Goal: Task Accomplishment & Management: Use online tool/utility

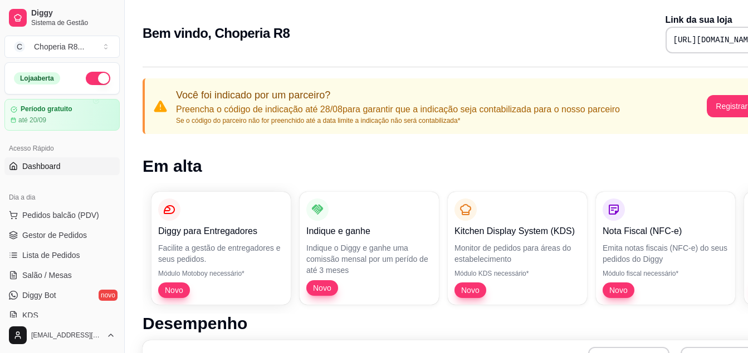
drag, startPoint x: 121, startPoint y: 141, endPoint x: 119, endPoint y: 127, distance: 13.5
click at [119, 127] on div "Diggy Sistema de Gestão C Choperia R8 ... Loja aberta Período gratuito até 20/0…" at bounding box center [62, 176] width 124 height 353
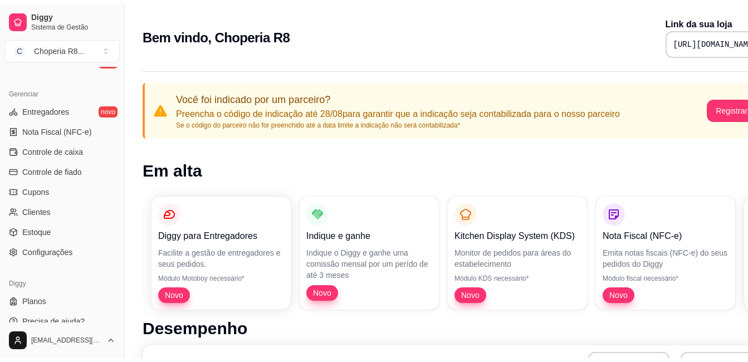
scroll to position [439, 0]
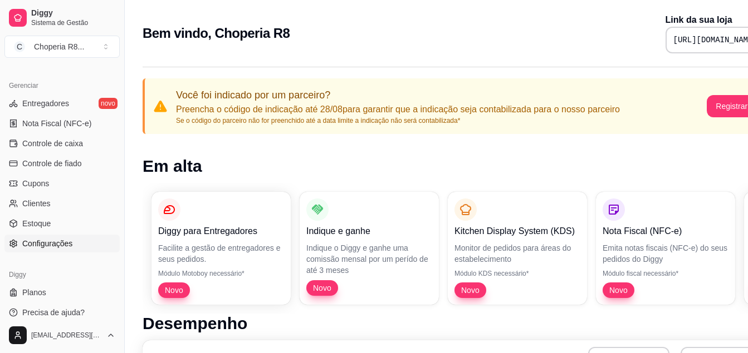
click at [63, 251] on link "Configurações" at bounding box center [61, 244] width 115 height 18
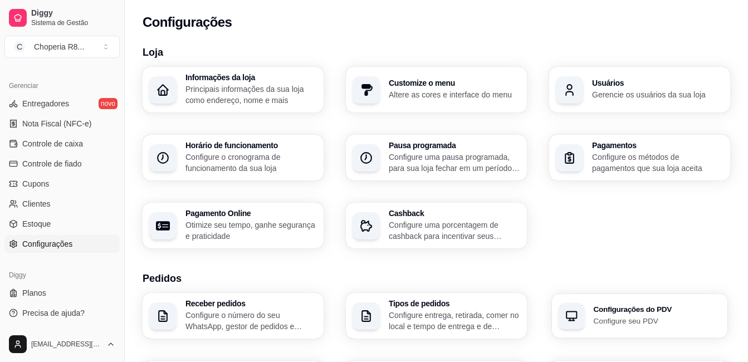
click at [617, 321] on p "Configure seu PDV" at bounding box center [656, 320] width 127 height 11
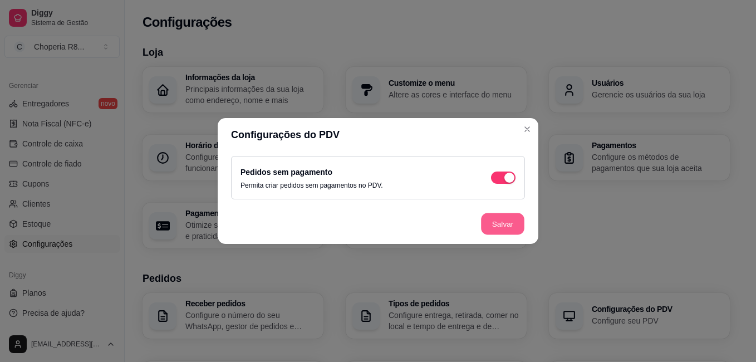
click at [515, 232] on button "Salvar" at bounding box center [502, 224] width 43 height 22
click at [515, 232] on footer "Salvar" at bounding box center [378, 224] width 321 height 40
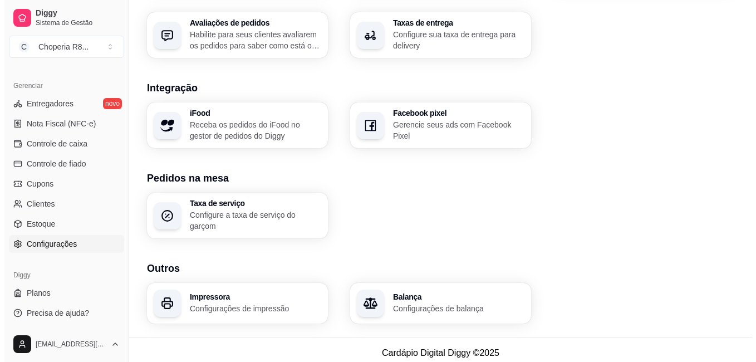
scroll to position [423, 0]
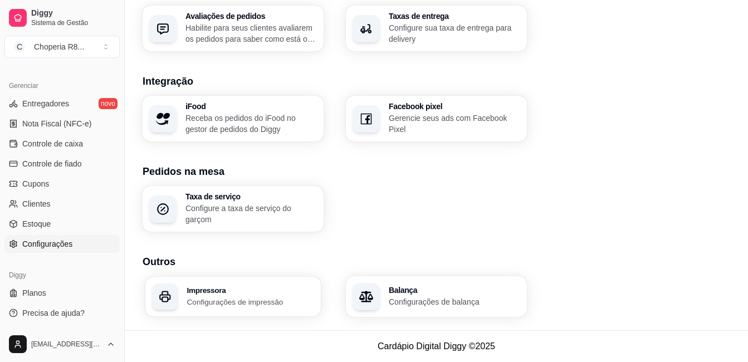
click at [272, 288] on h3 "Impressora" at bounding box center [250, 290] width 127 height 8
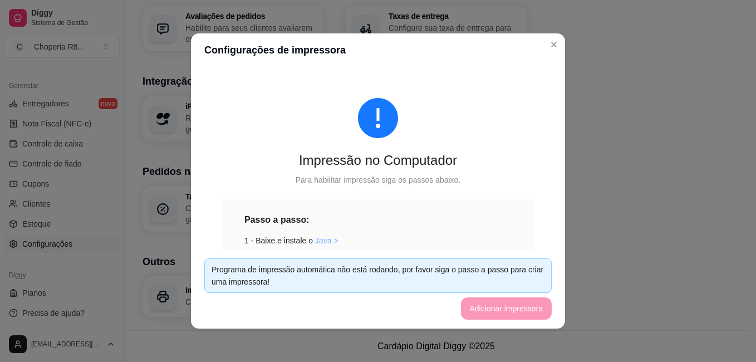
click at [320, 241] on link "Java >" at bounding box center [326, 240] width 23 height 9
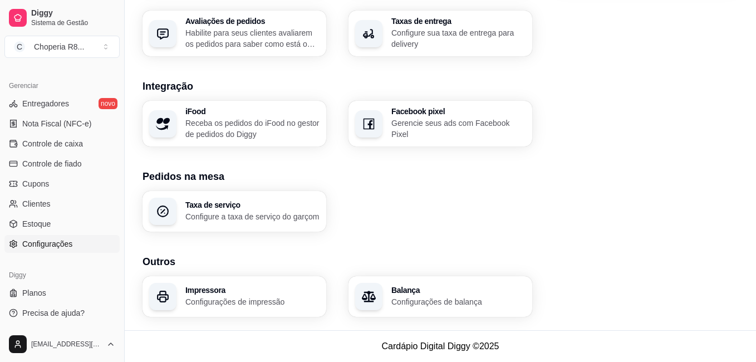
scroll to position [418, 0]
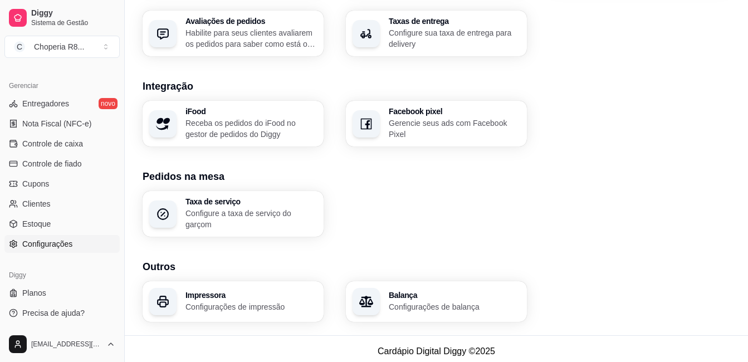
click at [263, 300] on div "Impressora Configurações de impressão" at bounding box center [250, 301] width 131 height 21
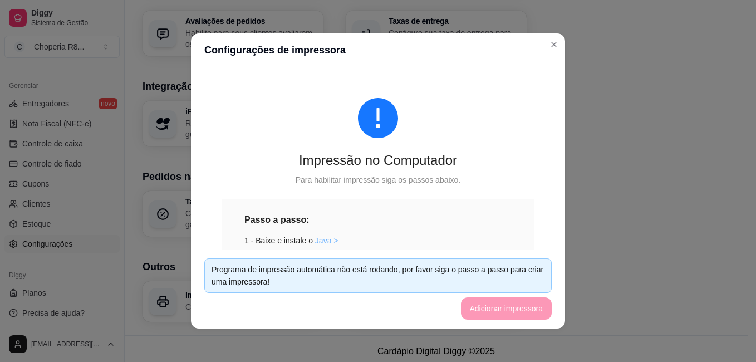
click at [315, 242] on link "Java >" at bounding box center [326, 240] width 23 height 9
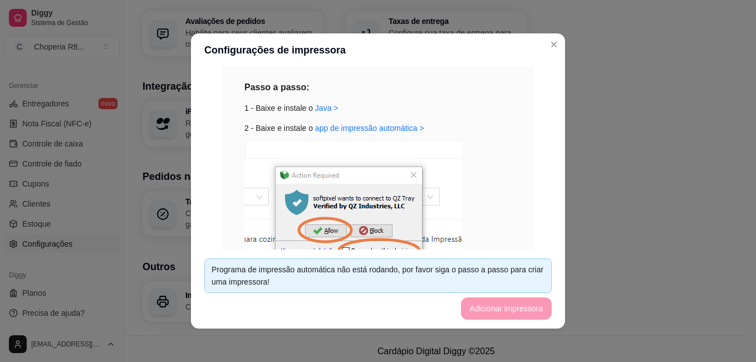
scroll to position [133, 0]
click at [372, 129] on link "app de impressão automática >" at bounding box center [369, 127] width 109 height 9
drag, startPoint x: 491, startPoint y: 10, endPoint x: 376, endPoint y: 128, distance: 164.6
click at [376, 128] on link "app de impressão automática >" at bounding box center [369, 127] width 109 height 9
click at [446, 224] on img at bounding box center [353, 214] width 218 height 146
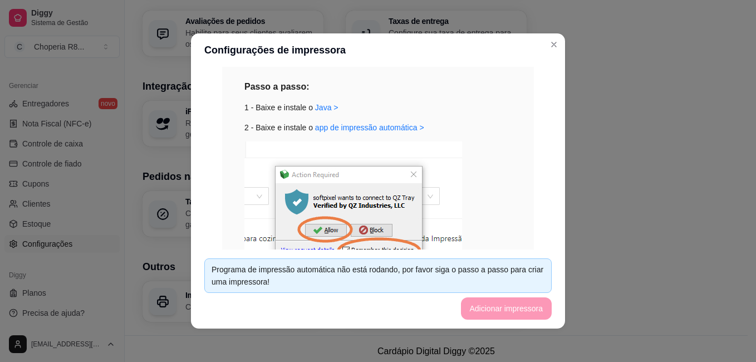
click at [446, 224] on img at bounding box center [353, 214] width 218 height 146
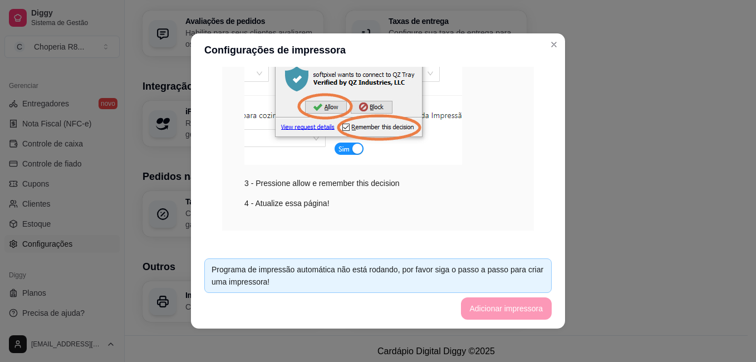
scroll to position [268, 0]
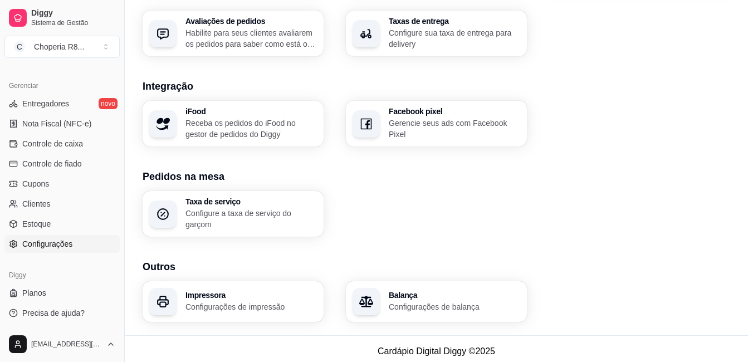
click at [231, 287] on div "Impressora Configurações de impressão" at bounding box center [233, 301] width 181 height 41
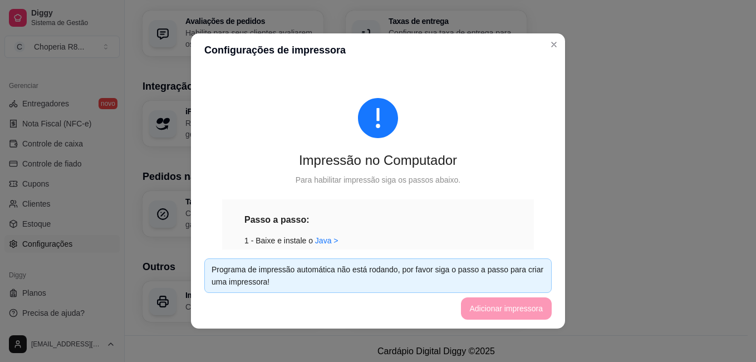
drag, startPoint x: 444, startPoint y: 278, endPoint x: 471, endPoint y: 302, distance: 36.2
click at [471, 302] on footer "Programa de impressão automática não está rodando, por favor siga o passo a pas…" at bounding box center [378, 288] width 374 height 79
click at [513, 220] on div "Passo a passo: 1 - Baixe e instale o [GEOGRAPHIC_DATA] > 2 - Baixe e instale o …" at bounding box center [378, 342] width 312 height 287
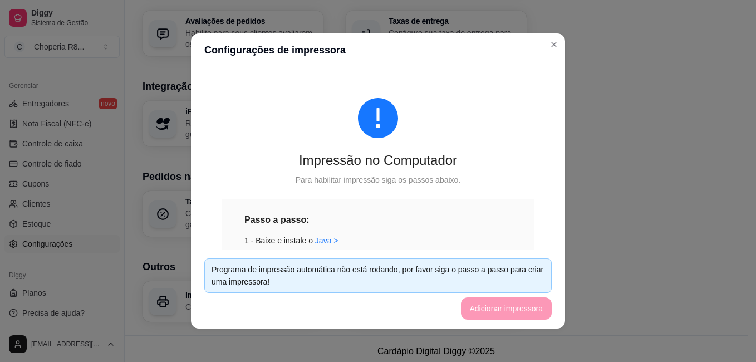
click at [513, 220] on div "Passo a passo: 1 - Baixe e instale o [GEOGRAPHIC_DATA] > 2 - Baixe e instale o …" at bounding box center [378, 342] width 312 height 287
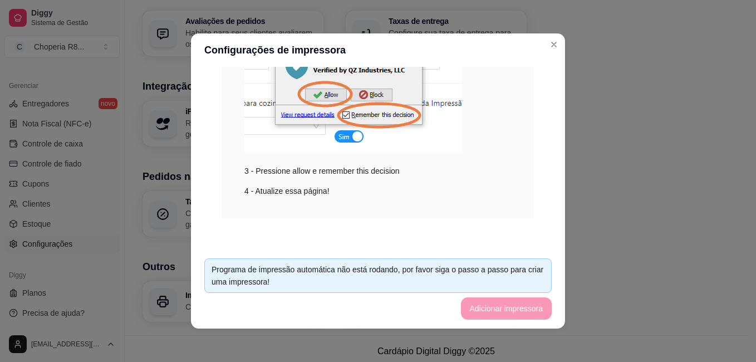
click at [518, 318] on footer "Programa de impressão automática não está rodando, por favor siga o passo a pas…" at bounding box center [378, 288] width 374 height 79
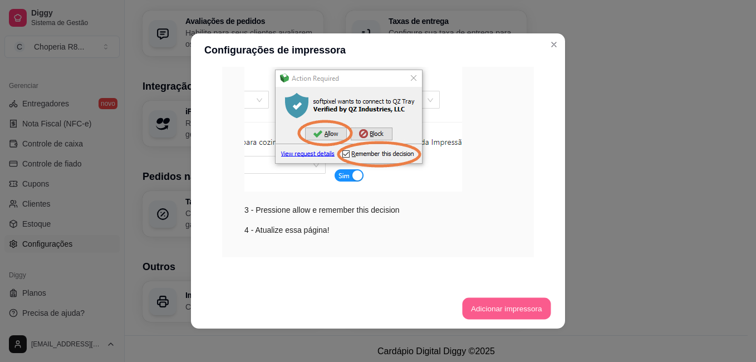
click at [477, 303] on button "Adicionar impressora" at bounding box center [506, 309] width 89 height 22
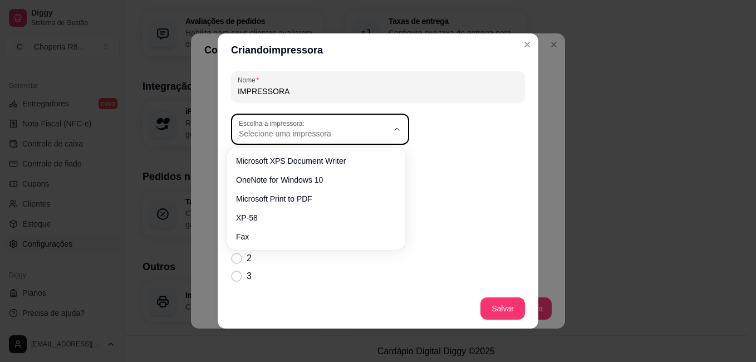
click at [366, 129] on span "Selecione uma impressora" at bounding box center [313, 133] width 149 height 11
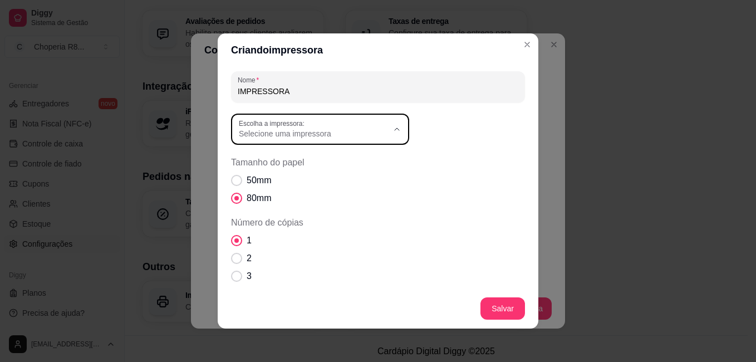
click at [453, 243] on div "1 2 3 4" at bounding box center [378, 267] width 294 height 67
click at [496, 305] on button "Salvar" at bounding box center [502, 308] width 45 height 22
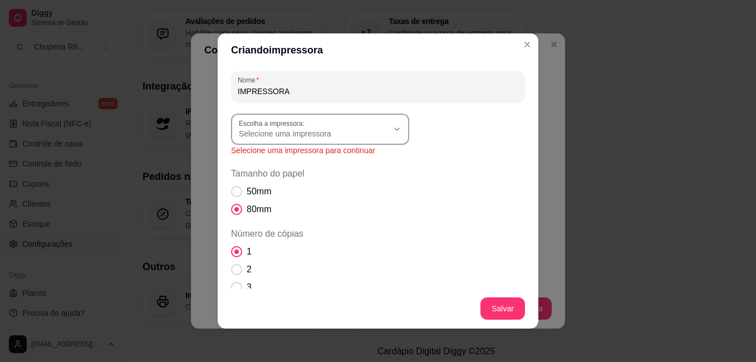
click at [365, 120] on div "Selecione uma impressora" at bounding box center [313, 129] width 149 height 20
click at [303, 217] on span "XP-58" at bounding box center [310, 214] width 143 height 11
type input "XP-58"
select select "XP-58"
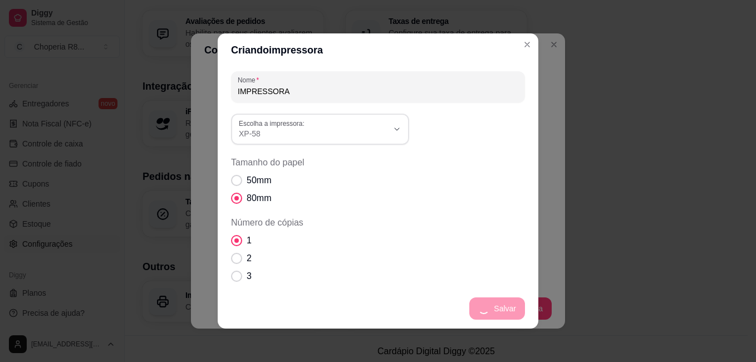
scroll to position [360, 0]
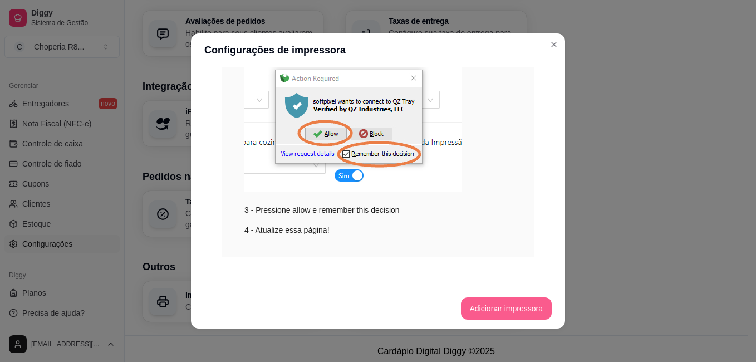
click at [500, 306] on button "Adicionar impressora" at bounding box center [506, 308] width 91 height 22
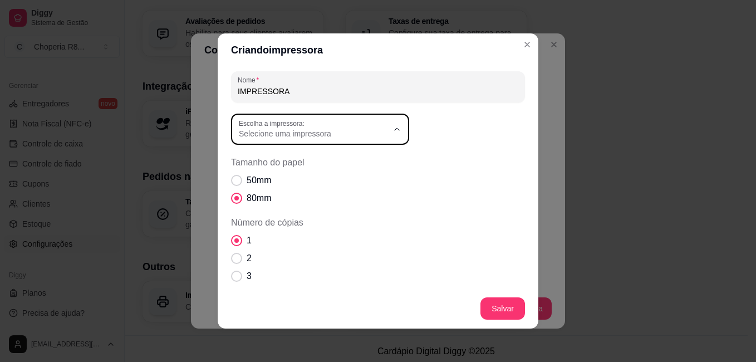
click at [353, 127] on div "Selecione uma impressora" at bounding box center [313, 129] width 149 height 20
click at [263, 220] on span "XP-58" at bounding box center [310, 214] width 143 height 11
type input "XP-58"
select select "XP-58"
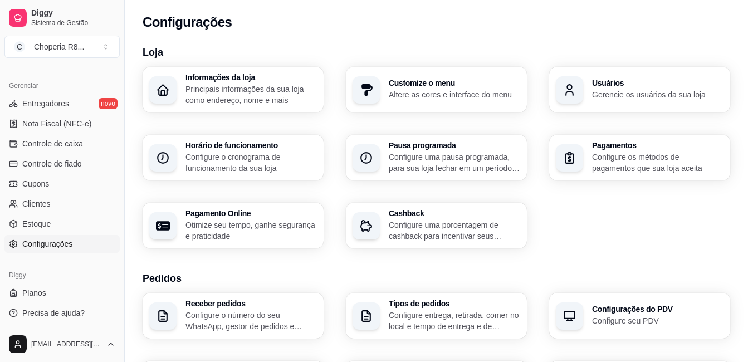
scroll to position [0, 0]
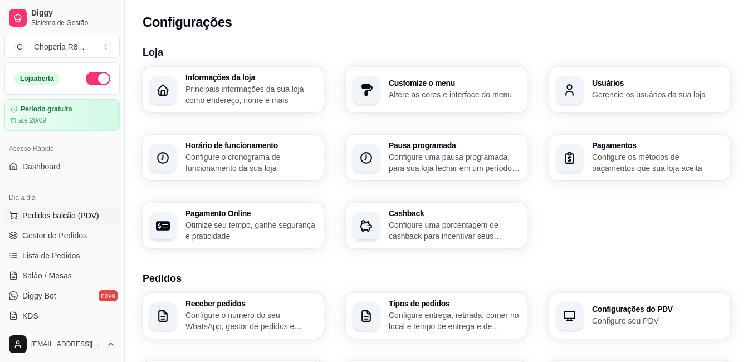
click at [51, 212] on span "Pedidos balcão (PDV)" at bounding box center [60, 215] width 77 height 11
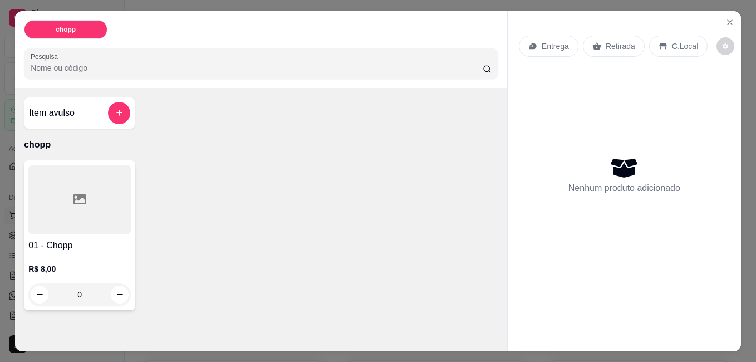
click at [51, 212] on div at bounding box center [79, 200] width 102 height 70
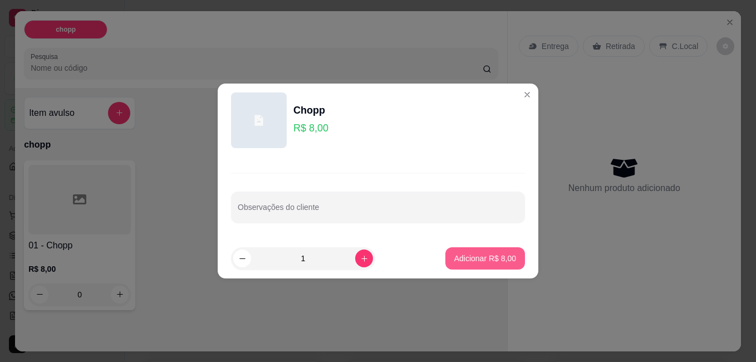
click at [458, 257] on p "Adicionar R$ 8,00" at bounding box center [485, 258] width 62 height 11
type input "1"
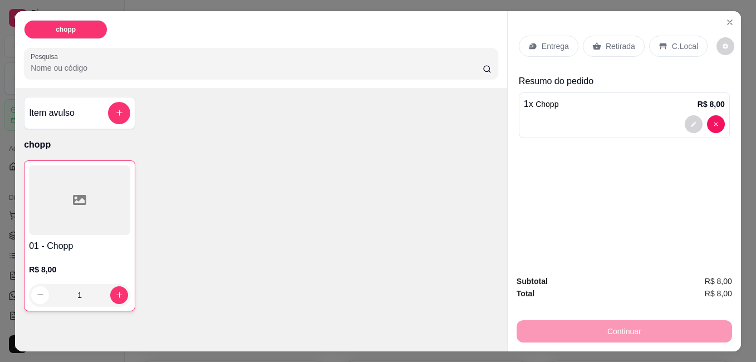
click at [672, 43] on p "C.Local" at bounding box center [685, 46] width 26 height 11
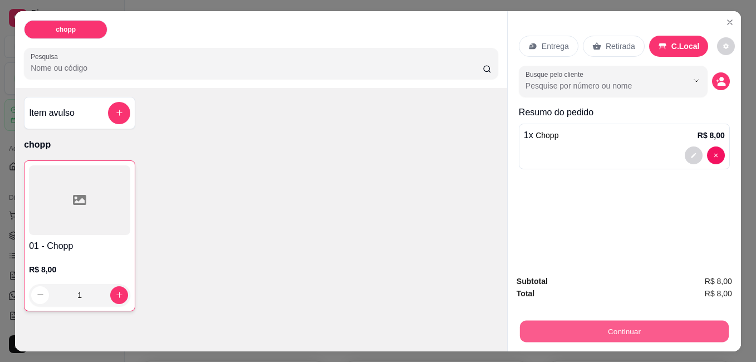
click at [619, 320] on button "Continuar" at bounding box center [624, 331] width 209 height 22
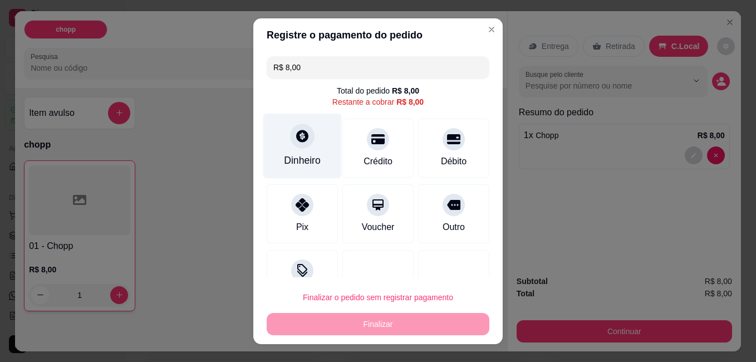
click at [288, 156] on div "Dinheiro" at bounding box center [302, 160] width 37 height 14
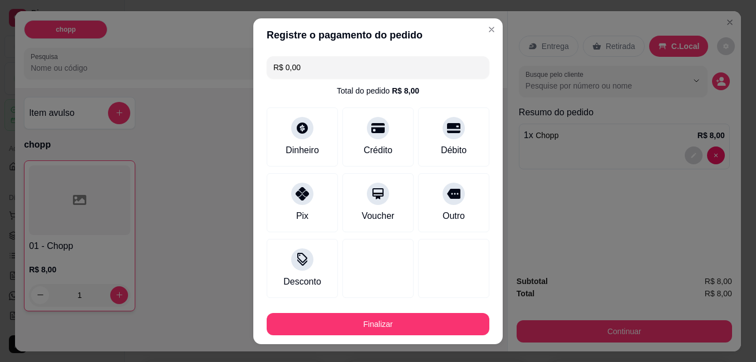
type input "R$ 0,00"
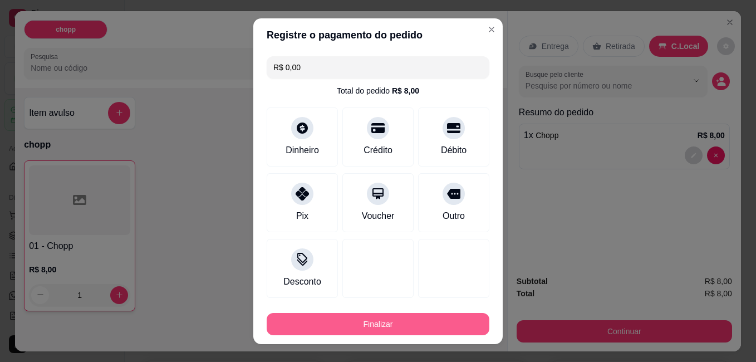
click at [400, 327] on button "Finalizar" at bounding box center [378, 324] width 223 height 22
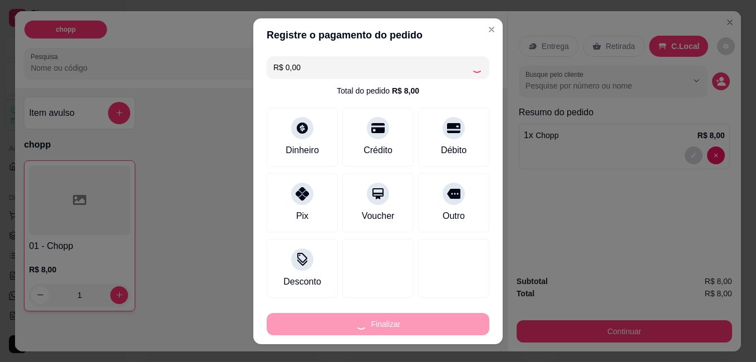
type input "0"
type input "-R$ 8,00"
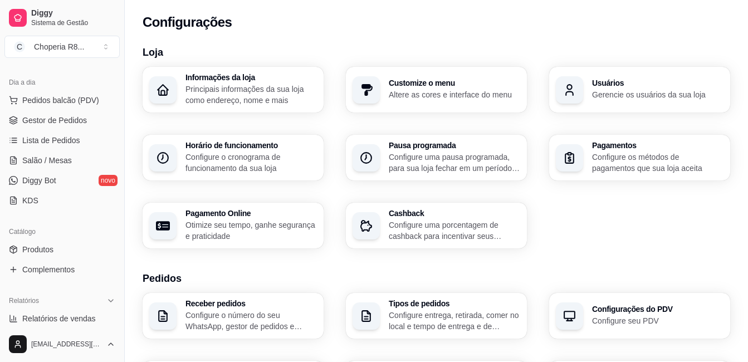
scroll to position [120, 0]
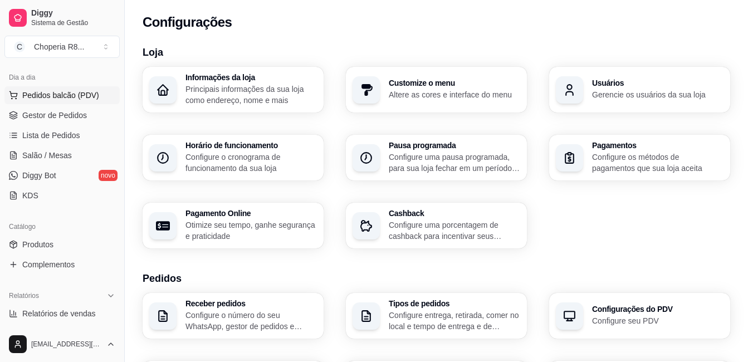
click at [87, 97] on span "Pedidos balcão (PDV)" at bounding box center [60, 95] width 77 height 11
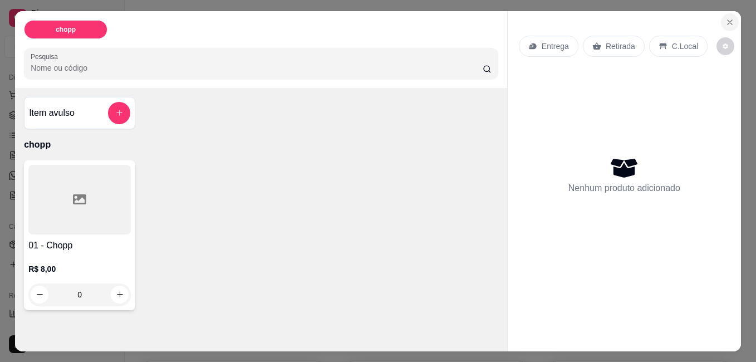
click at [721, 17] on button "Close" at bounding box center [730, 22] width 18 height 18
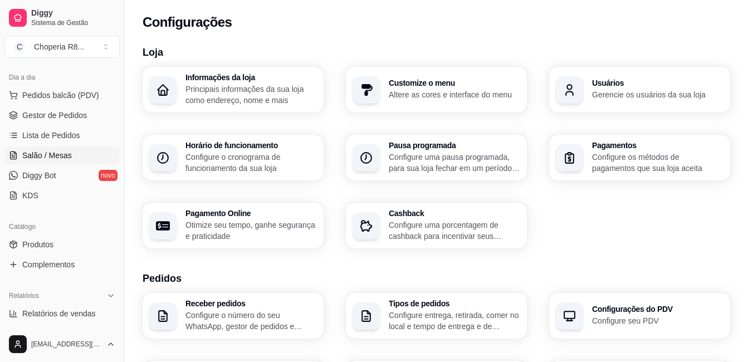
click at [69, 158] on span "Salão / Mesas" at bounding box center [47, 155] width 50 height 11
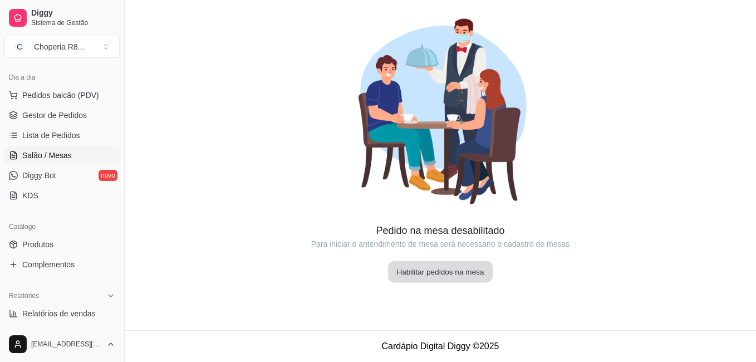
click at [422, 271] on button "Habilitar pedidos na mesa" at bounding box center [440, 272] width 105 height 22
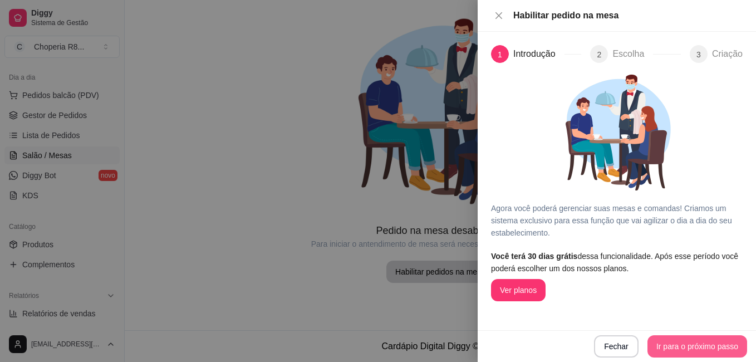
click at [669, 341] on button "Ir para o próximo passo" at bounding box center [697, 346] width 100 height 22
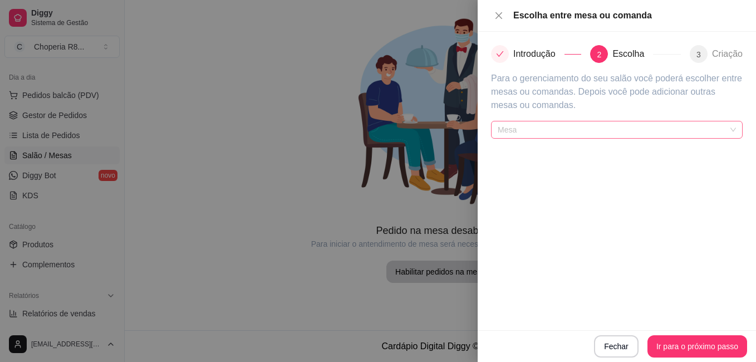
click at [560, 135] on span "Mesa" at bounding box center [617, 129] width 238 height 17
click at [553, 199] on div "Introdução 2 Escolha 3 Criação Para o gerenciamento do seu salão você poderá es…" at bounding box center [617, 181] width 278 height 298
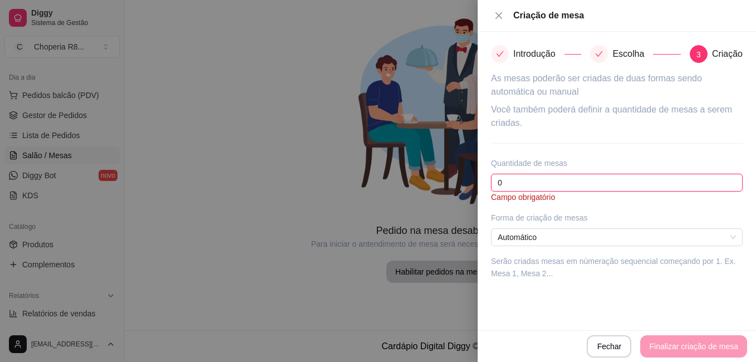
click at [553, 178] on input "0" at bounding box center [617, 183] width 252 height 18
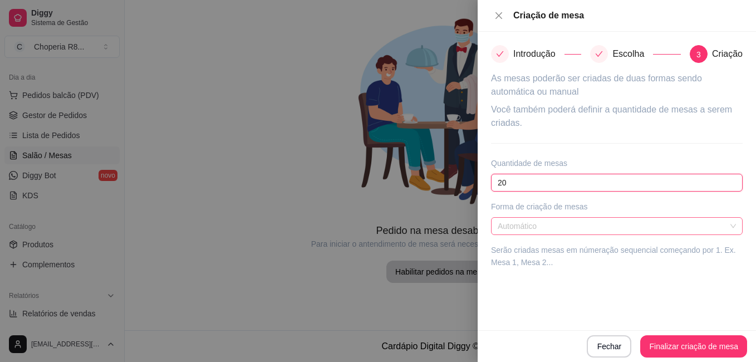
click at [558, 227] on span "Automático" at bounding box center [617, 226] width 238 height 17
type input "20"
click at [558, 227] on span "Automático" at bounding box center [617, 226] width 238 height 17
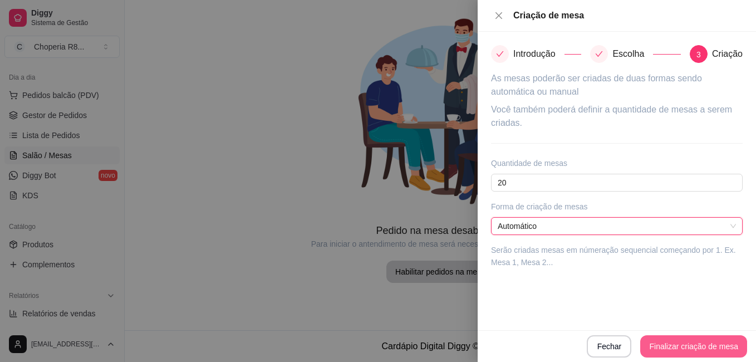
click at [665, 340] on button "Finalizar criação de mesa" at bounding box center [693, 346] width 107 height 22
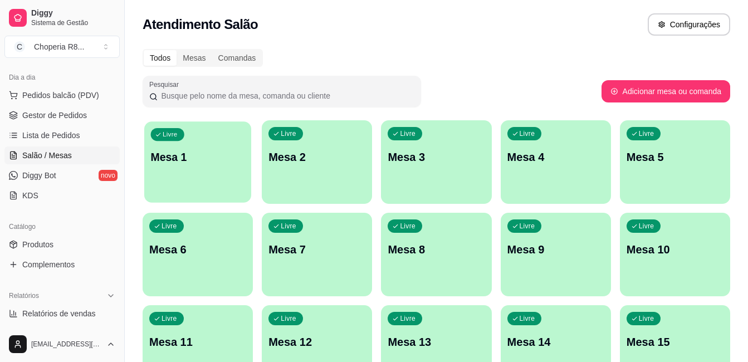
click at [214, 177] on div "Livre Mesa 1" at bounding box center [197, 155] width 107 height 68
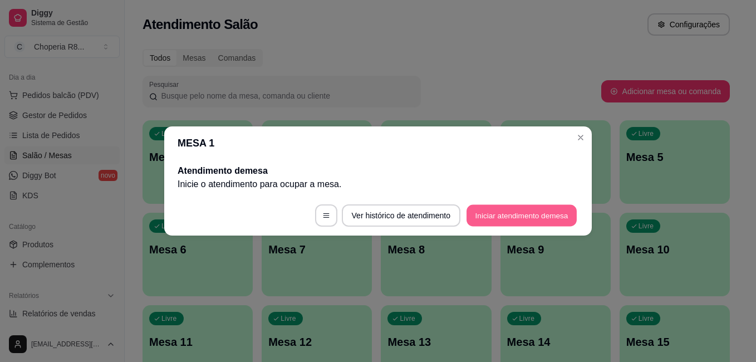
click at [510, 207] on button "Iniciar atendimento de mesa" at bounding box center [522, 216] width 110 height 22
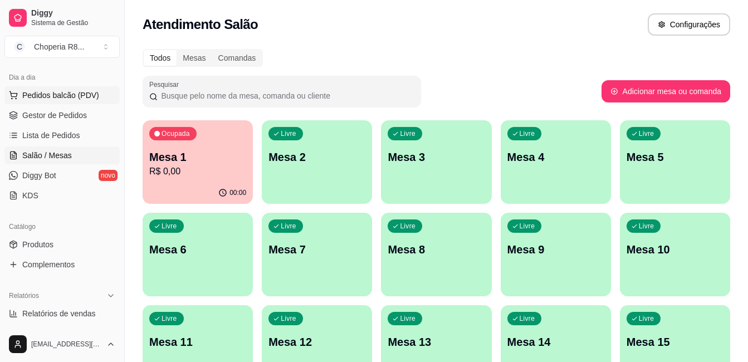
click at [73, 96] on span "Pedidos balcão (PDV)" at bounding box center [60, 95] width 77 height 11
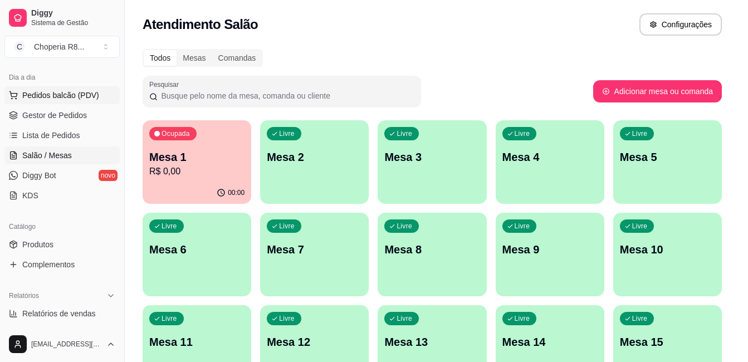
click at [73, 96] on body "Diggy Sistema de Gestão C Choperia R8 ... Loja aberta Período gratuito até 20/0…" at bounding box center [369, 181] width 739 height 362
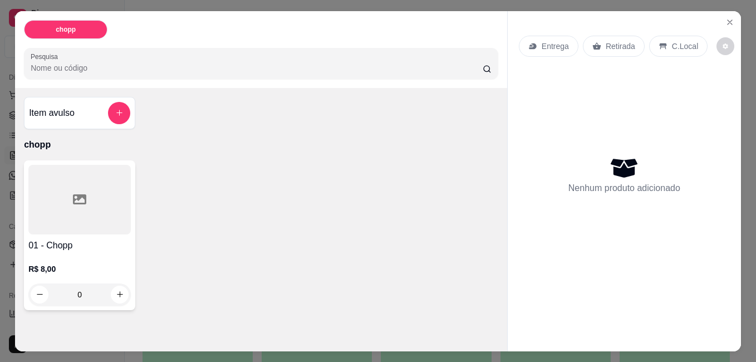
click at [81, 199] on icon at bounding box center [79, 199] width 13 height 10
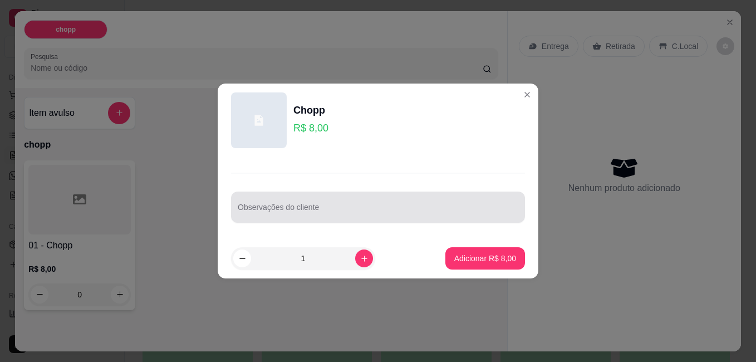
click at [376, 213] on input "Observações do cliente" at bounding box center [378, 211] width 281 height 11
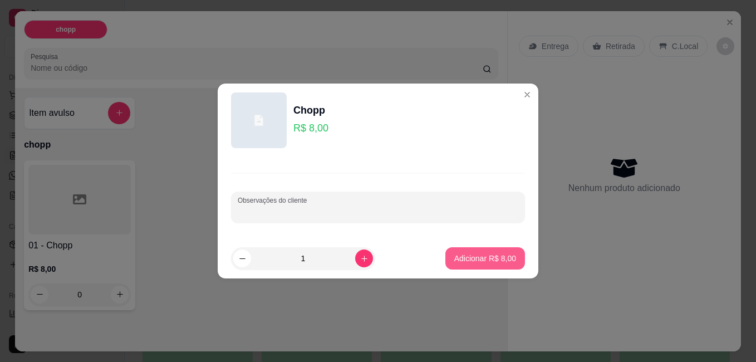
click at [467, 251] on button "Adicionar R$ 8,00" at bounding box center [485, 258] width 80 height 22
type input "1"
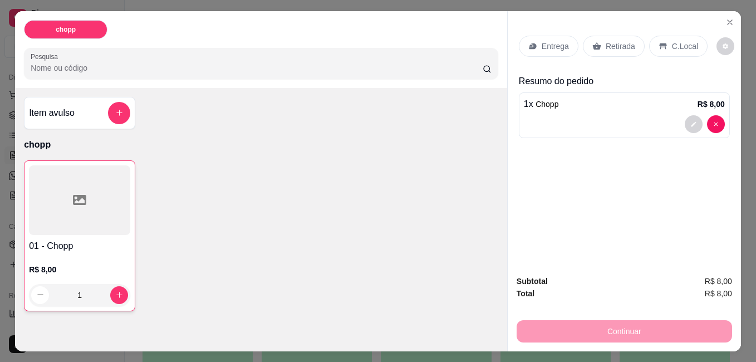
click at [672, 46] on p "C.Local" at bounding box center [685, 46] width 26 height 11
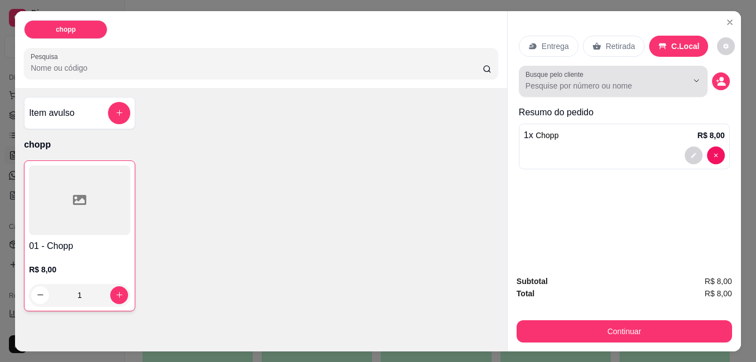
click at [678, 83] on button "Show suggestions" at bounding box center [681, 81] width 18 height 18
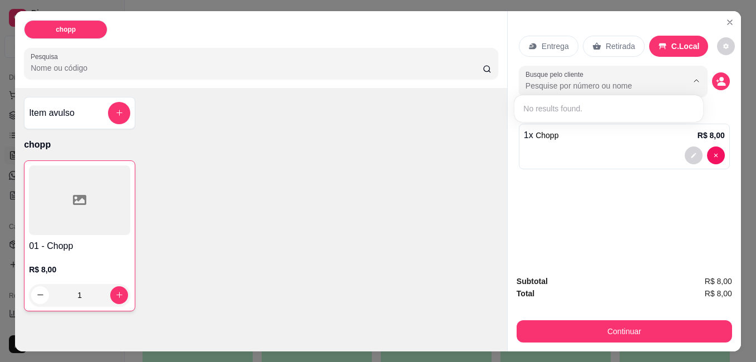
click at [576, 106] on div "No results found." at bounding box center [609, 109] width 180 height 18
click at [559, 36] on div "Entrega" at bounding box center [549, 46] width 60 height 21
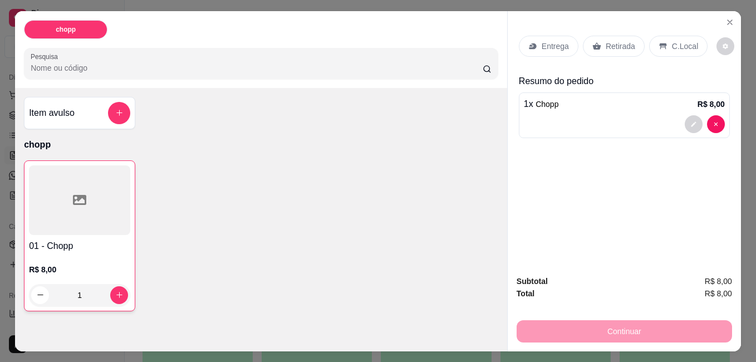
click at [600, 46] on div "Retirada" at bounding box center [614, 46] width 62 height 21
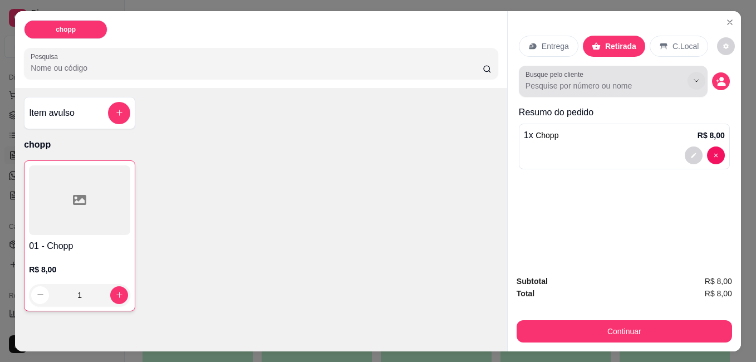
click at [692, 78] on icon "Show suggestions" at bounding box center [696, 80] width 9 height 9
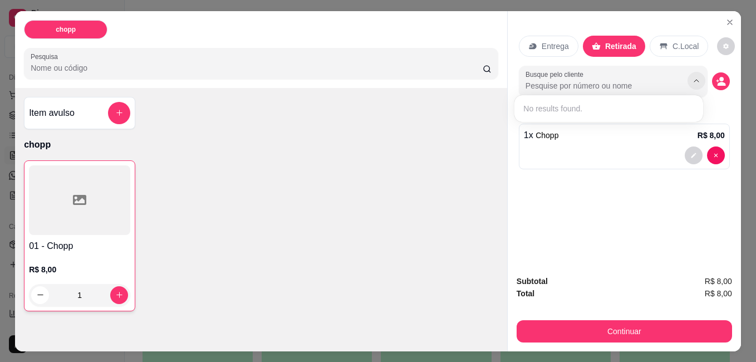
click at [692, 78] on icon "Show suggestions" at bounding box center [696, 80] width 9 height 9
drag, startPoint x: 680, startPoint y: 44, endPoint x: 674, endPoint y: 38, distance: 8.7
click at [674, 41] on p "C.Local" at bounding box center [685, 46] width 26 height 11
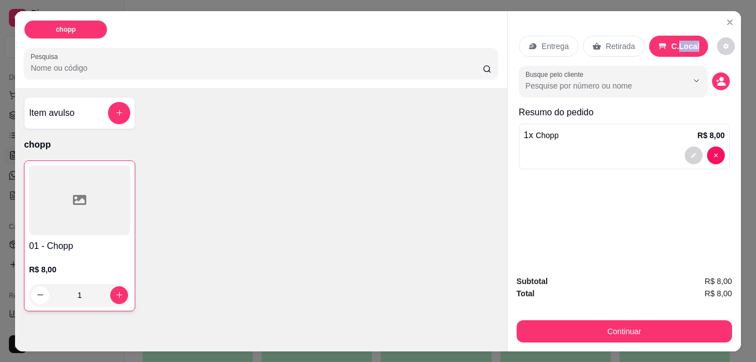
click at [674, 41] on p "C.Local" at bounding box center [685, 46] width 28 height 11
drag, startPoint x: 674, startPoint y: 38, endPoint x: 650, endPoint y: 173, distance: 136.7
click at [650, 173] on div "Entrega Retirada C.Local Busque pelo cliente Resumo do pedido 1 x Chopp R$ 8,00" at bounding box center [624, 138] width 233 height 255
click at [720, 30] on div "Entrega Retirada C.Local" at bounding box center [624, 46] width 211 height 39
click at [723, 43] on icon "decrease-product-quantity" at bounding box center [726, 46] width 7 height 7
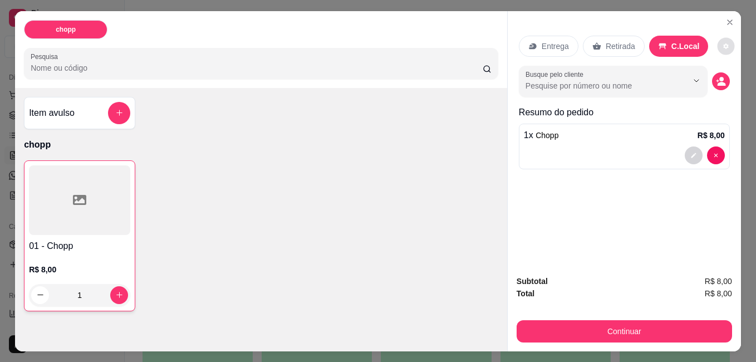
click at [612, 191] on div "Entrega Retirada C.Local Busque pelo cliente Resumo do pedido 1 x Chopp R$ 8,00" at bounding box center [624, 138] width 233 height 255
click at [721, 16] on button "Close" at bounding box center [730, 22] width 18 height 18
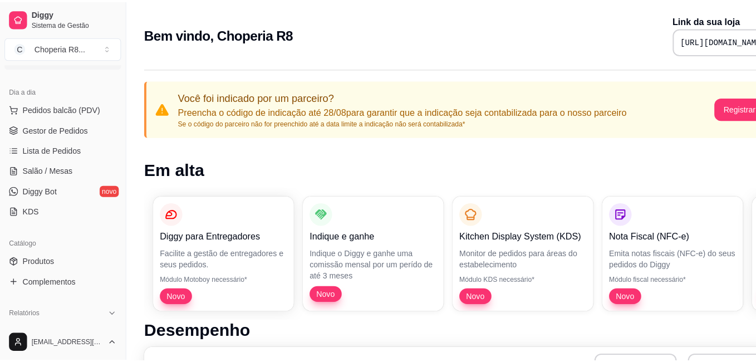
scroll to position [110, 0]
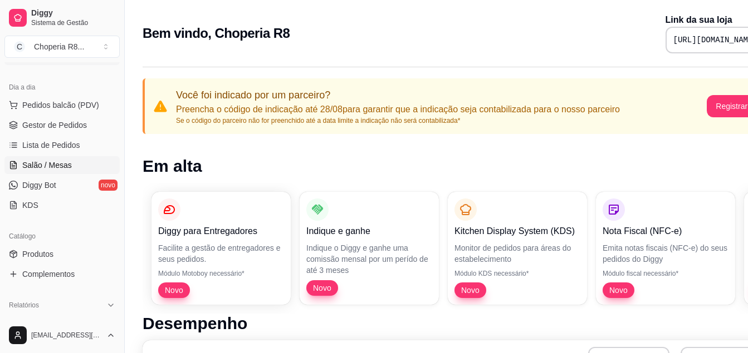
click at [64, 169] on span "Salão / Mesas" at bounding box center [47, 165] width 50 height 11
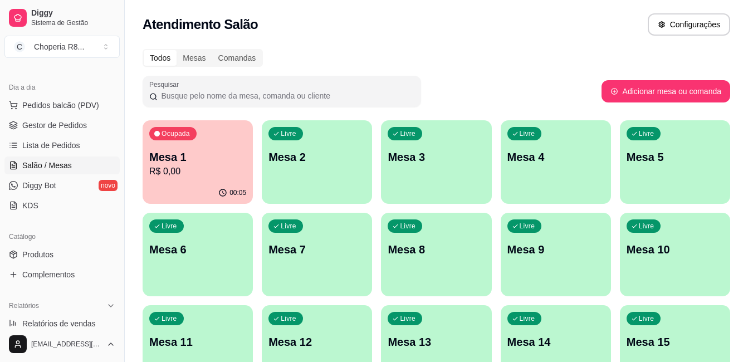
click at [214, 177] on p "R$ 0,00" at bounding box center [197, 171] width 97 height 13
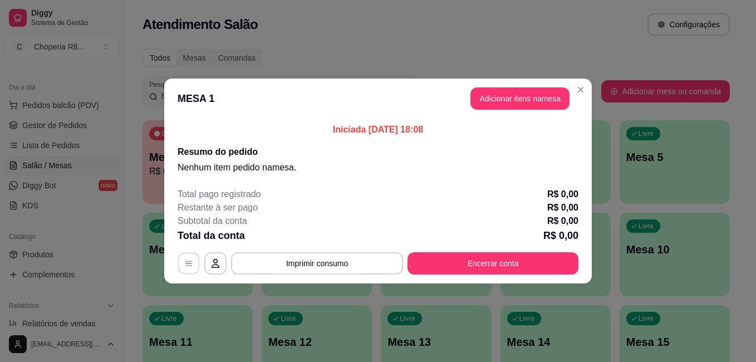
click at [193, 262] on button "button" at bounding box center [189, 264] width 22 height 22
click at [369, 263] on button "Imprimir consumo" at bounding box center [317, 264] width 167 height 22
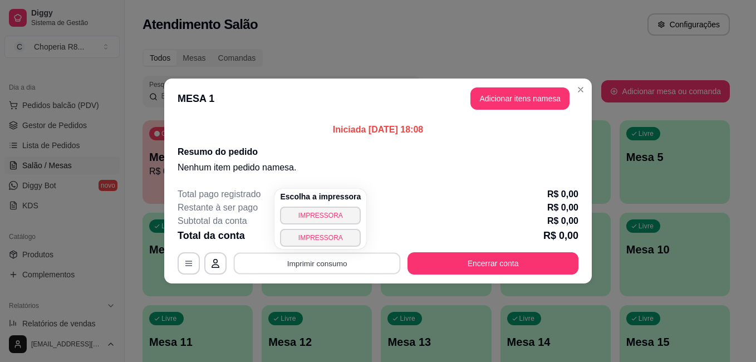
click at [369, 263] on button "Imprimir consumo" at bounding box center [317, 264] width 167 height 22
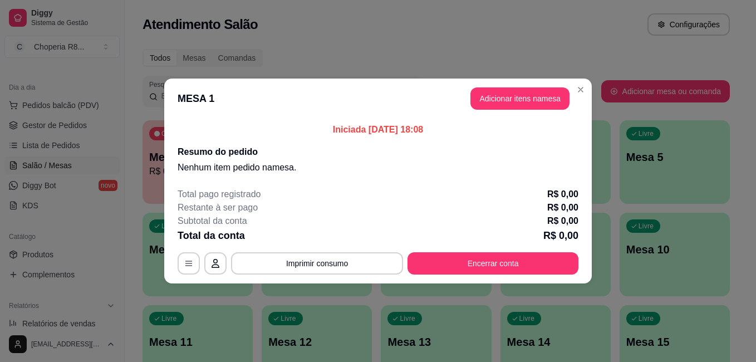
click at [461, 252] on div "Total pago registrado R$ 0,00 Restante à ser pago R$ 0,00 Subtotal da conta R$ …" at bounding box center [378, 231] width 401 height 87
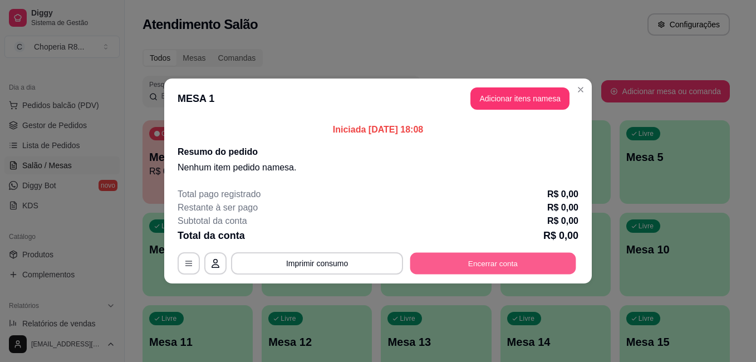
click at [459, 260] on button "Encerrar conta" at bounding box center [493, 264] width 166 height 22
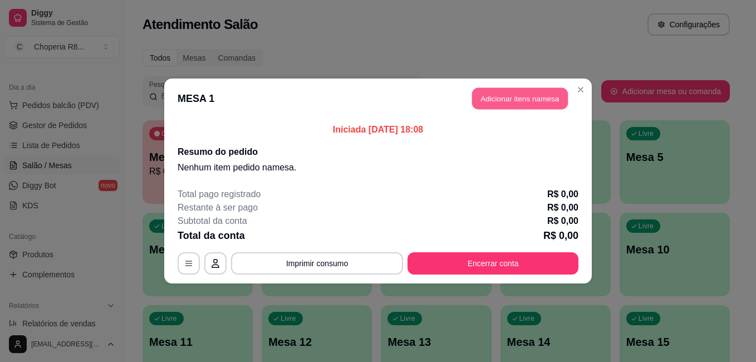
click at [500, 90] on button "Adicionar itens na mesa" at bounding box center [520, 99] width 96 height 22
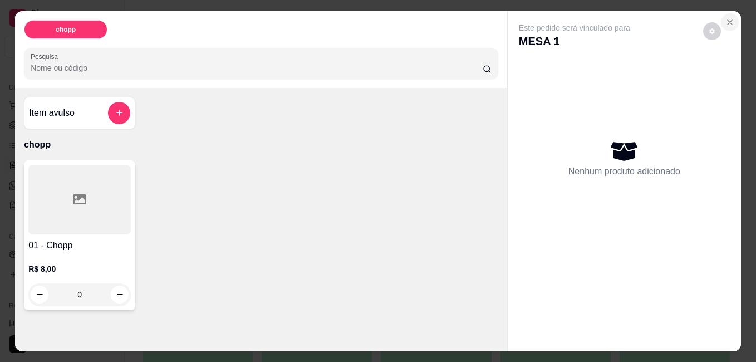
click at [723, 22] on button "Close" at bounding box center [730, 22] width 18 height 18
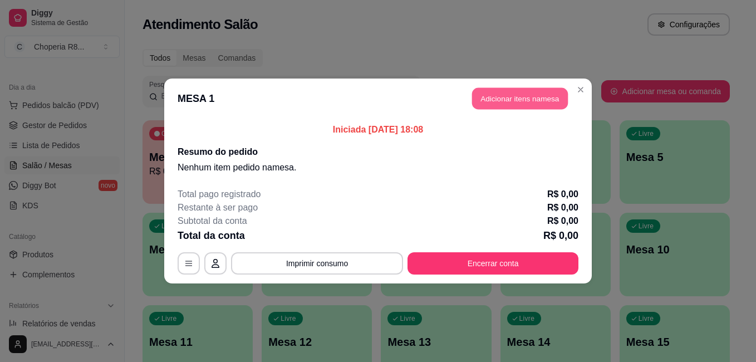
click at [546, 93] on button "Adicionar itens na mesa" at bounding box center [520, 99] width 96 height 22
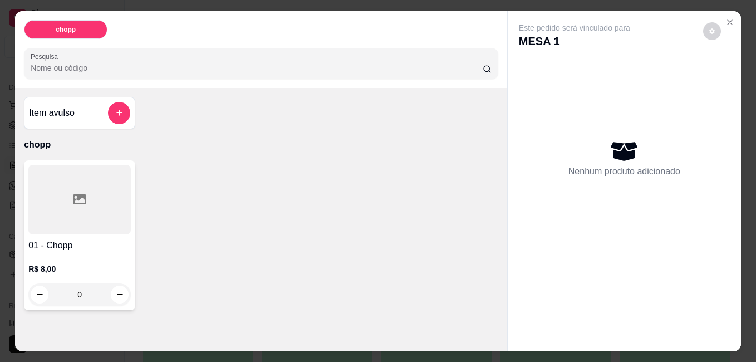
click at [81, 239] on h4 "01 - Chopp" at bounding box center [79, 245] width 102 height 13
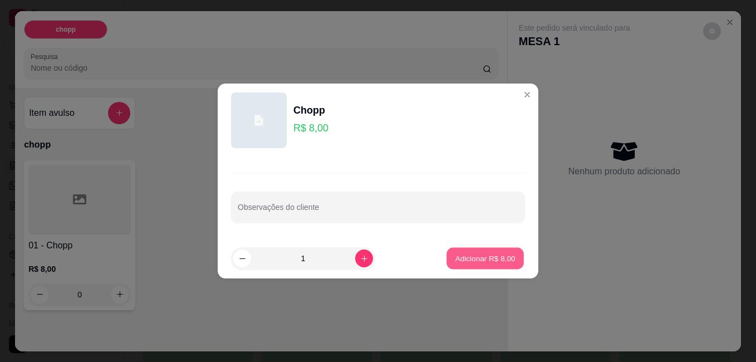
click at [463, 259] on p "Adicionar R$ 8,00" at bounding box center [485, 258] width 60 height 11
type input "1"
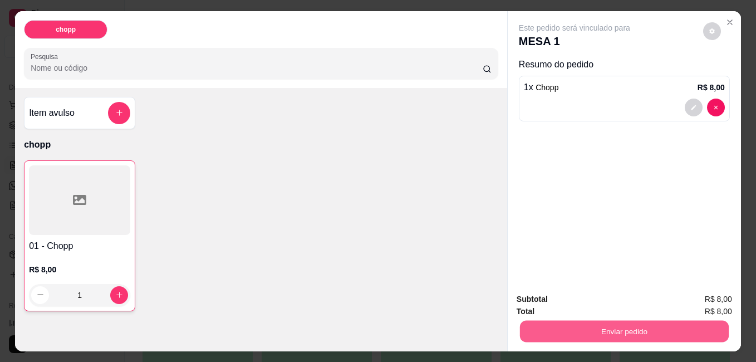
click at [598, 331] on button "Enviar pedido" at bounding box center [624, 331] width 209 height 22
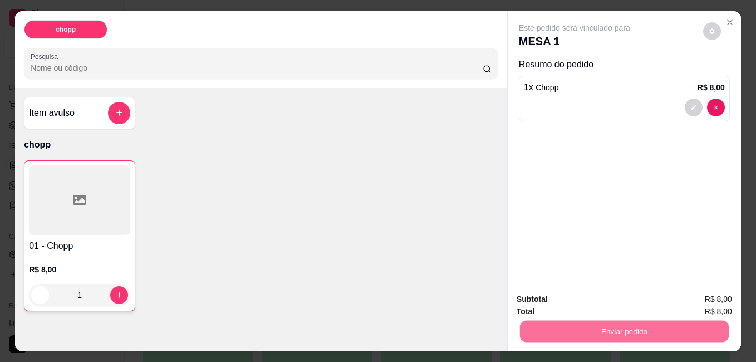
click at [701, 301] on button "Sim, quero registrar" at bounding box center [693, 299] width 83 height 21
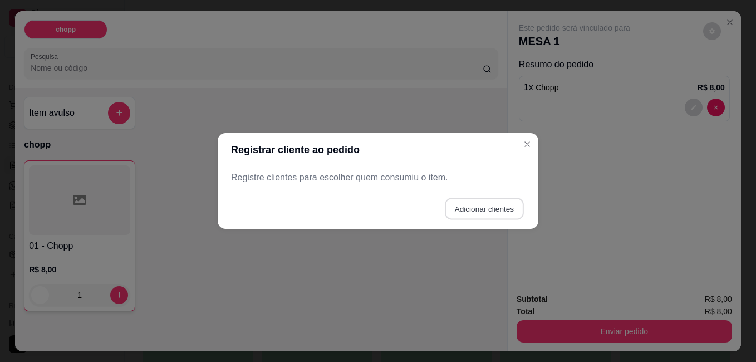
click at [490, 213] on button "Adicionar clientes" at bounding box center [484, 209] width 78 height 22
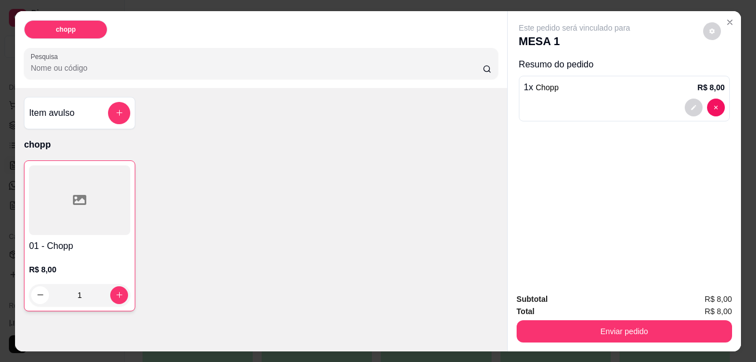
click at [568, 317] on div "Enviar pedido" at bounding box center [624, 329] width 215 height 25
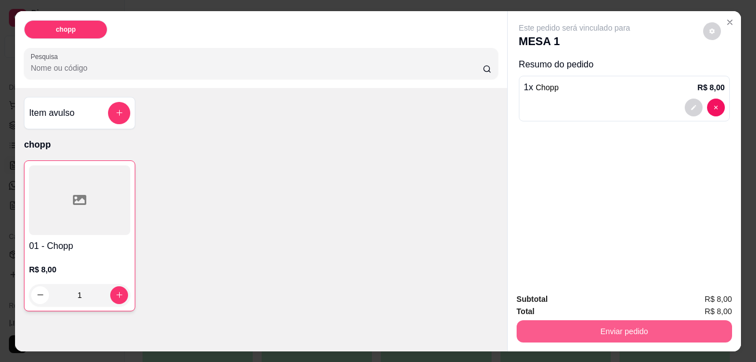
click at [568, 321] on button "Enviar pedido" at bounding box center [624, 331] width 215 height 22
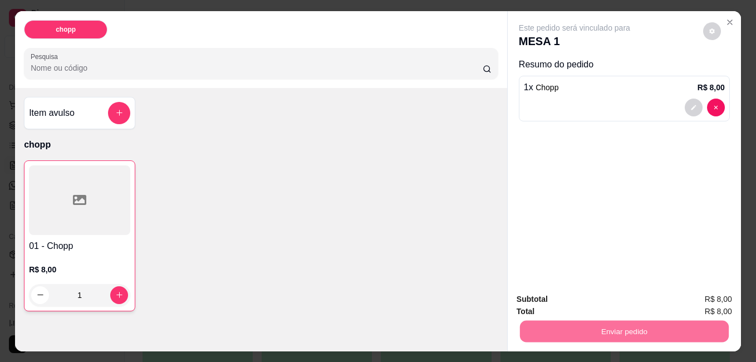
click at [575, 296] on button "Não registrar e enviar pedido" at bounding box center [587, 299] width 116 height 21
